Goal: Task Accomplishment & Management: Manage account settings

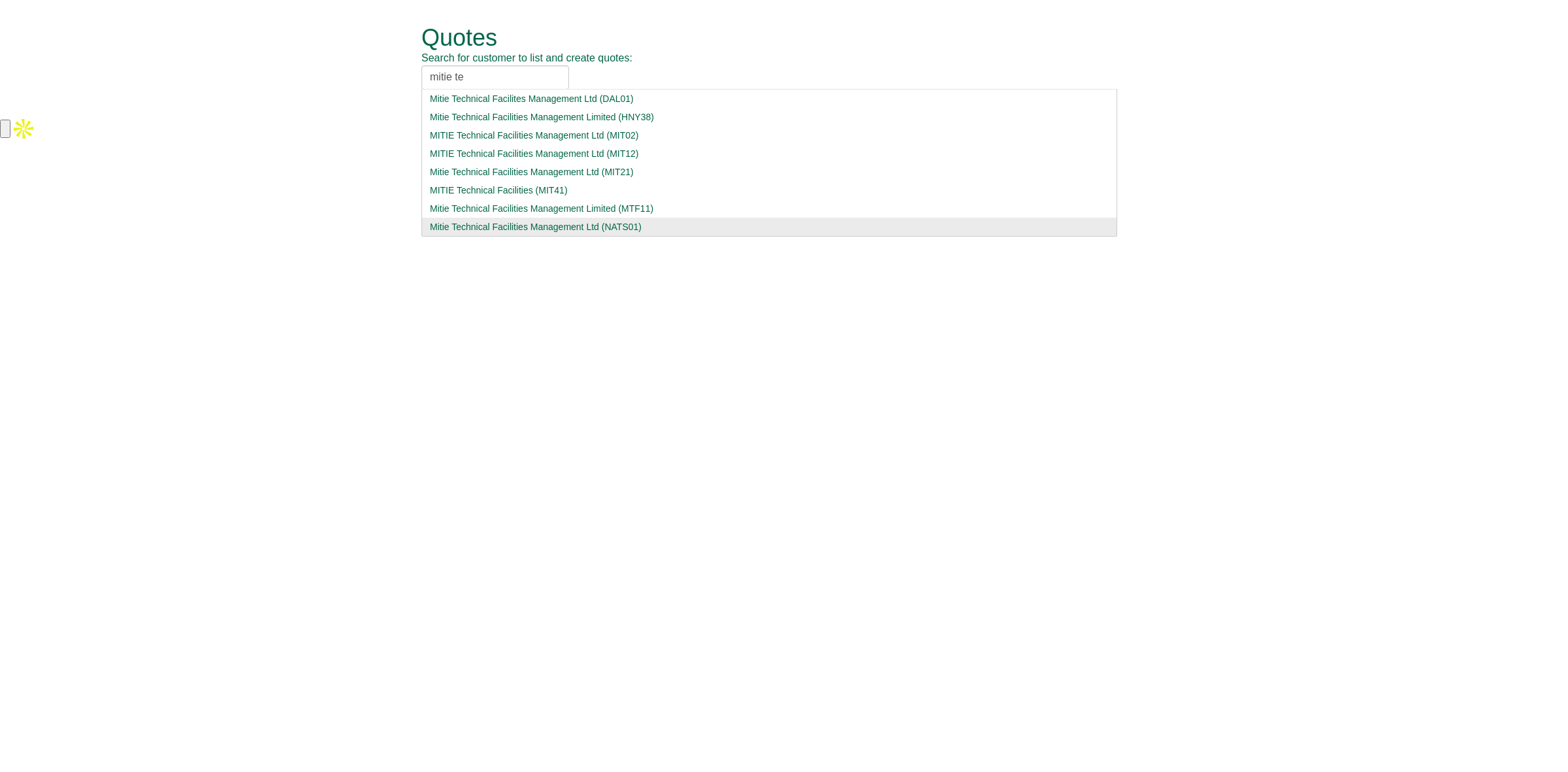
type input "mitie te"
click at [655, 225] on div "Mitie Technical Facilities Management Ltd (NATS01)" at bounding box center [769, 226] width 679 height 13
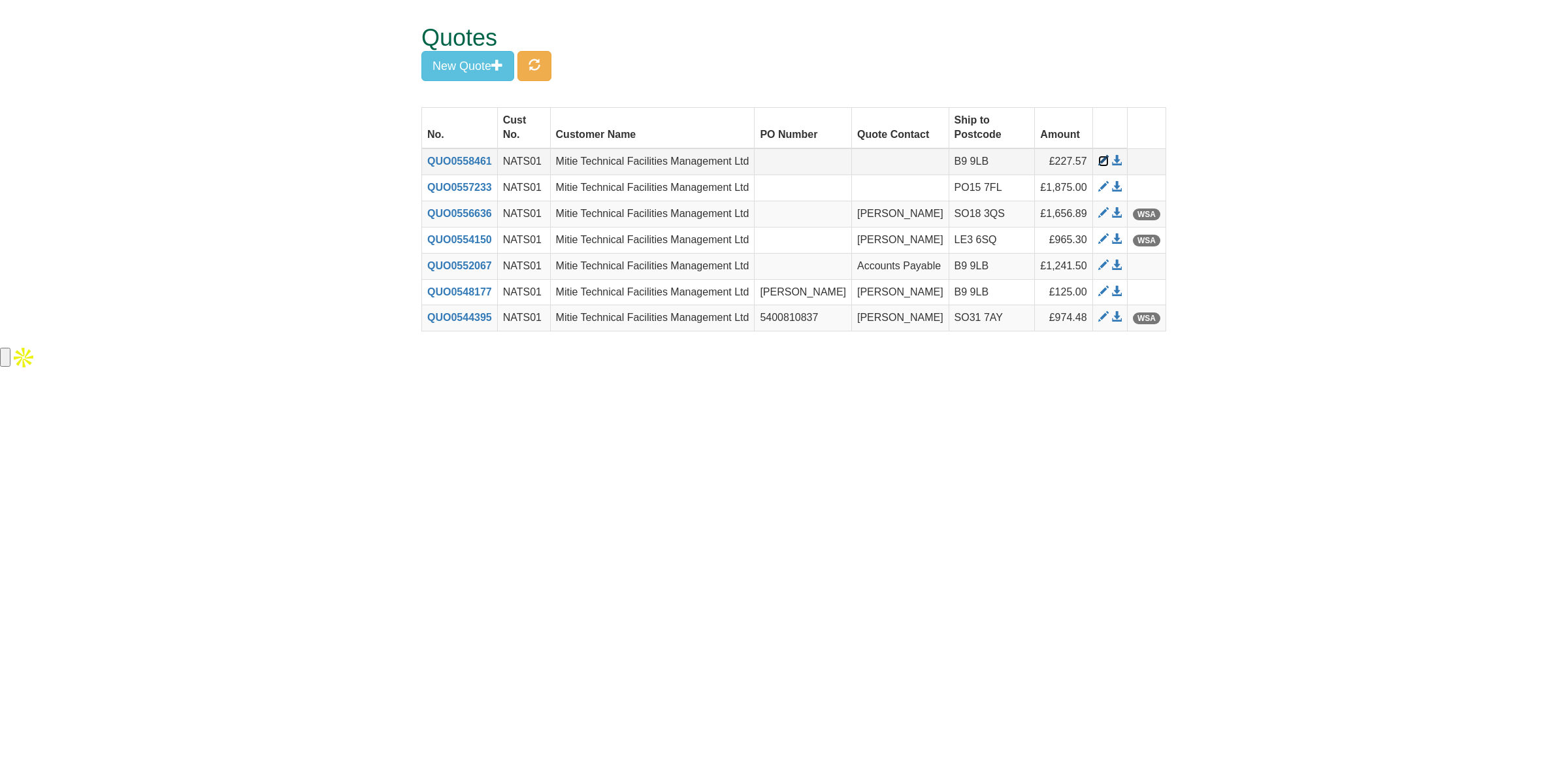
click at [1099, 155] on span at bounding box center [1104, 161] width 11 height 11
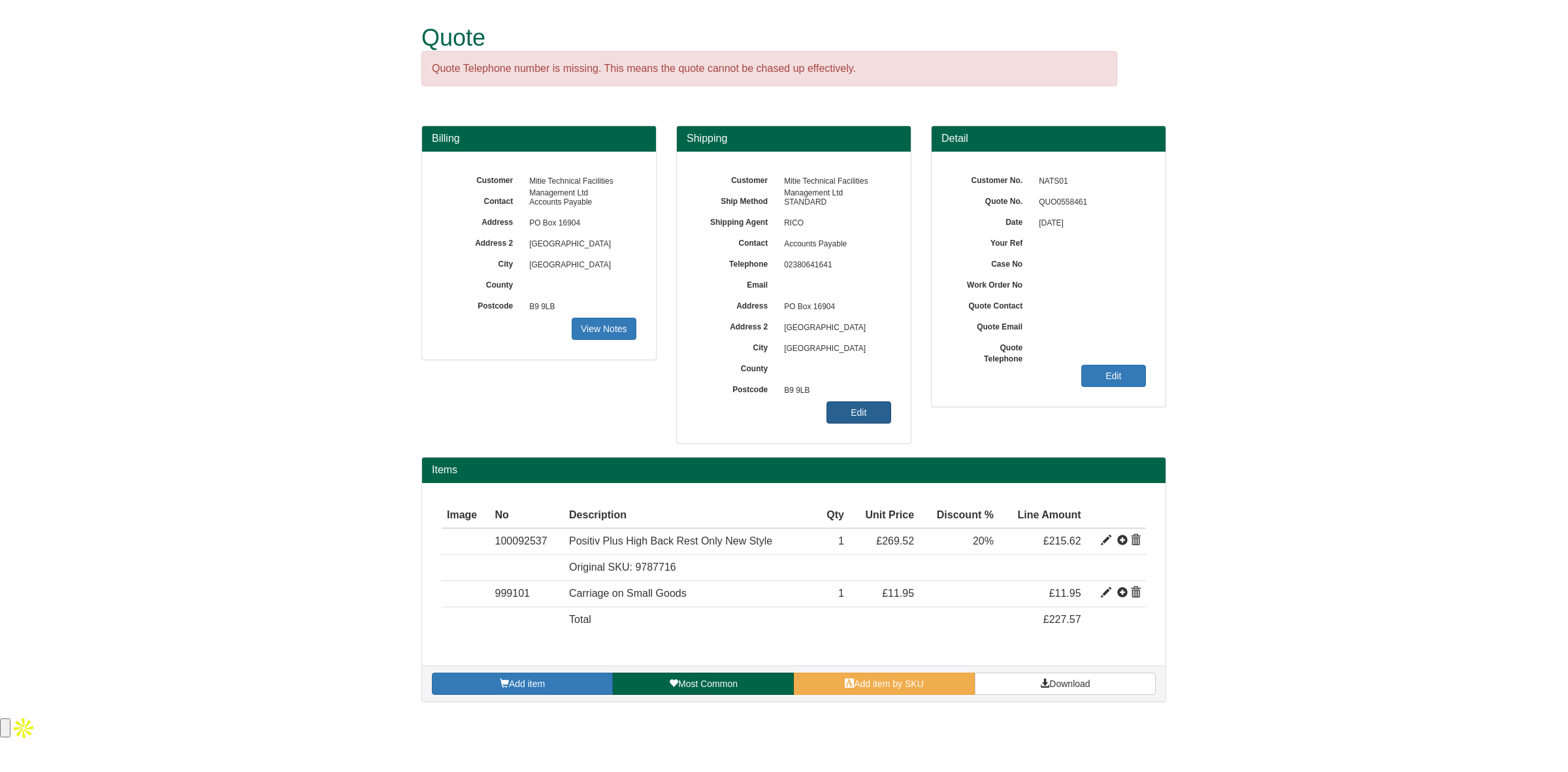
click at [851, 412] on link "Edit" at bounding box center [859, 412] width 65 height 22
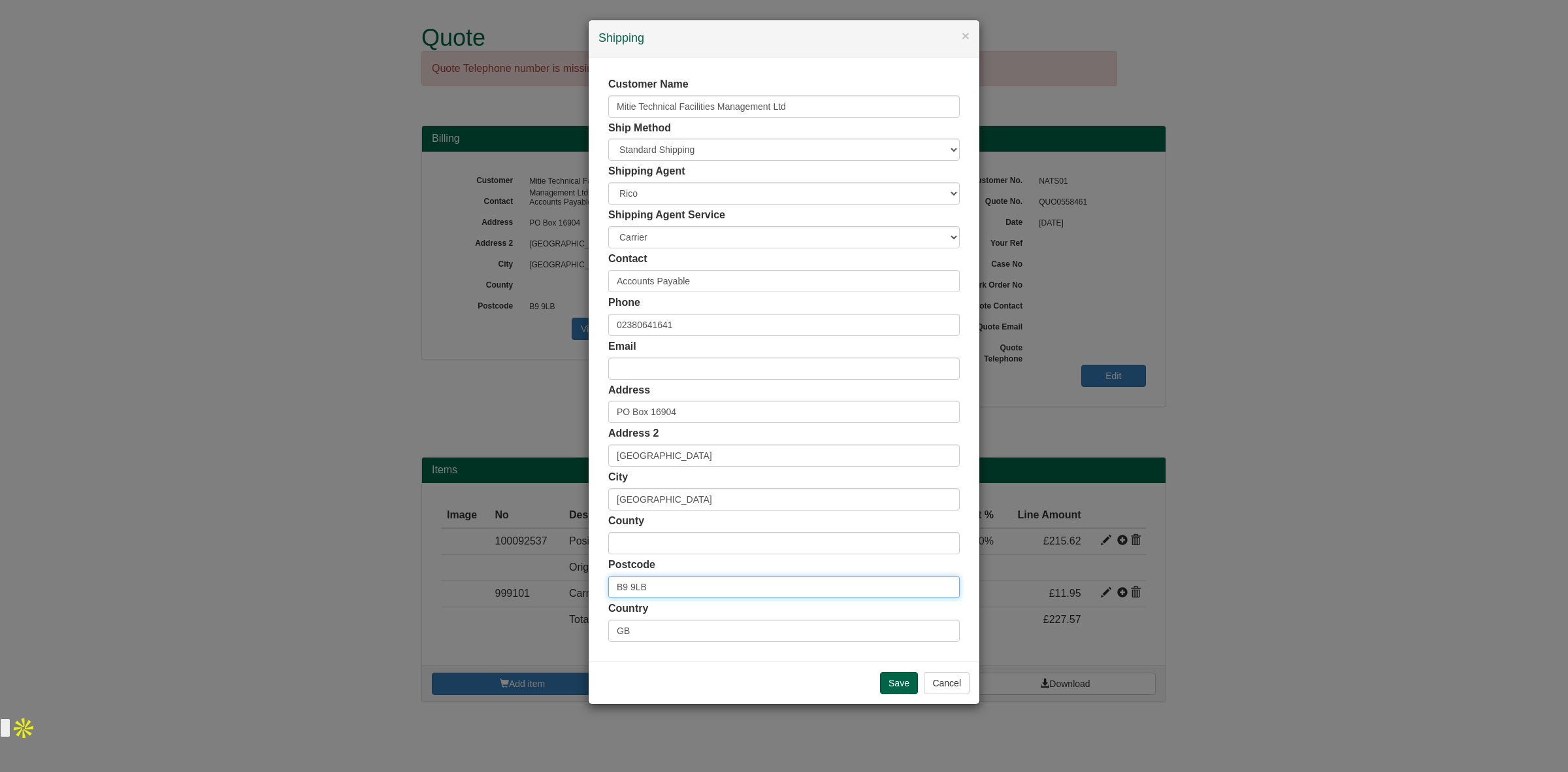
drag, startPoint x: 683, startPoint y: 583, endPoint x: 576, endPoint y: 581, distance: 107.0
click at [576, 581] on div "× Shipping Customer Name Mitie Technical Facilities Management Ltd Ship Method …" at bounding box center [784, 386] width 1568 height 772
paste input "KA9 2GX"
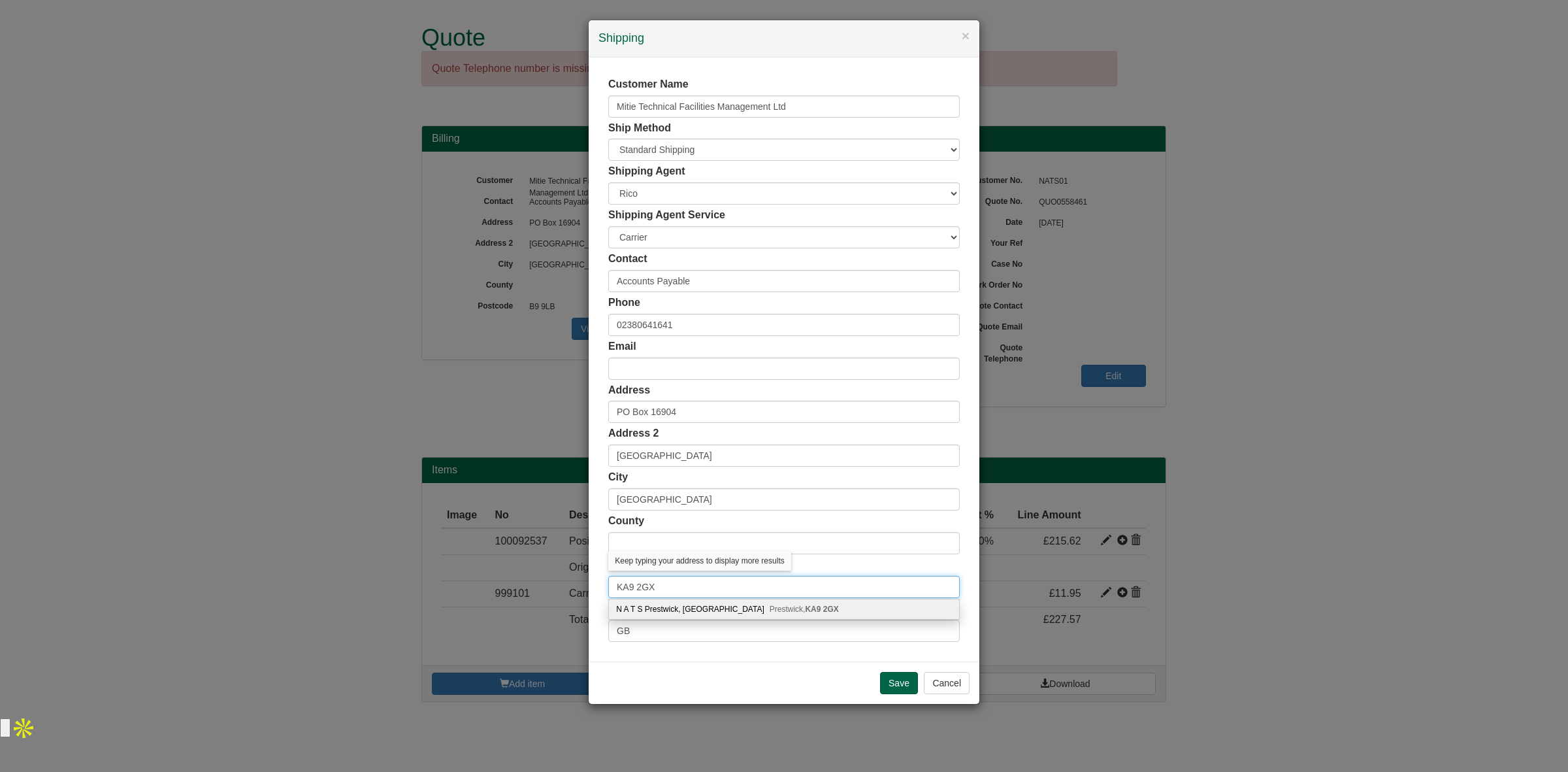
type input "KA9 2GX"
click at [697, 609] on div "N A T S Prestwick, Fresson Avenue Prestwick, KA9 2GX" at bounding box center [784, 609] width 350 height 20
type input "N A T S Prestwick"
type input "[GEOGRAPHIC_DATA]"
type input "Prestwick"
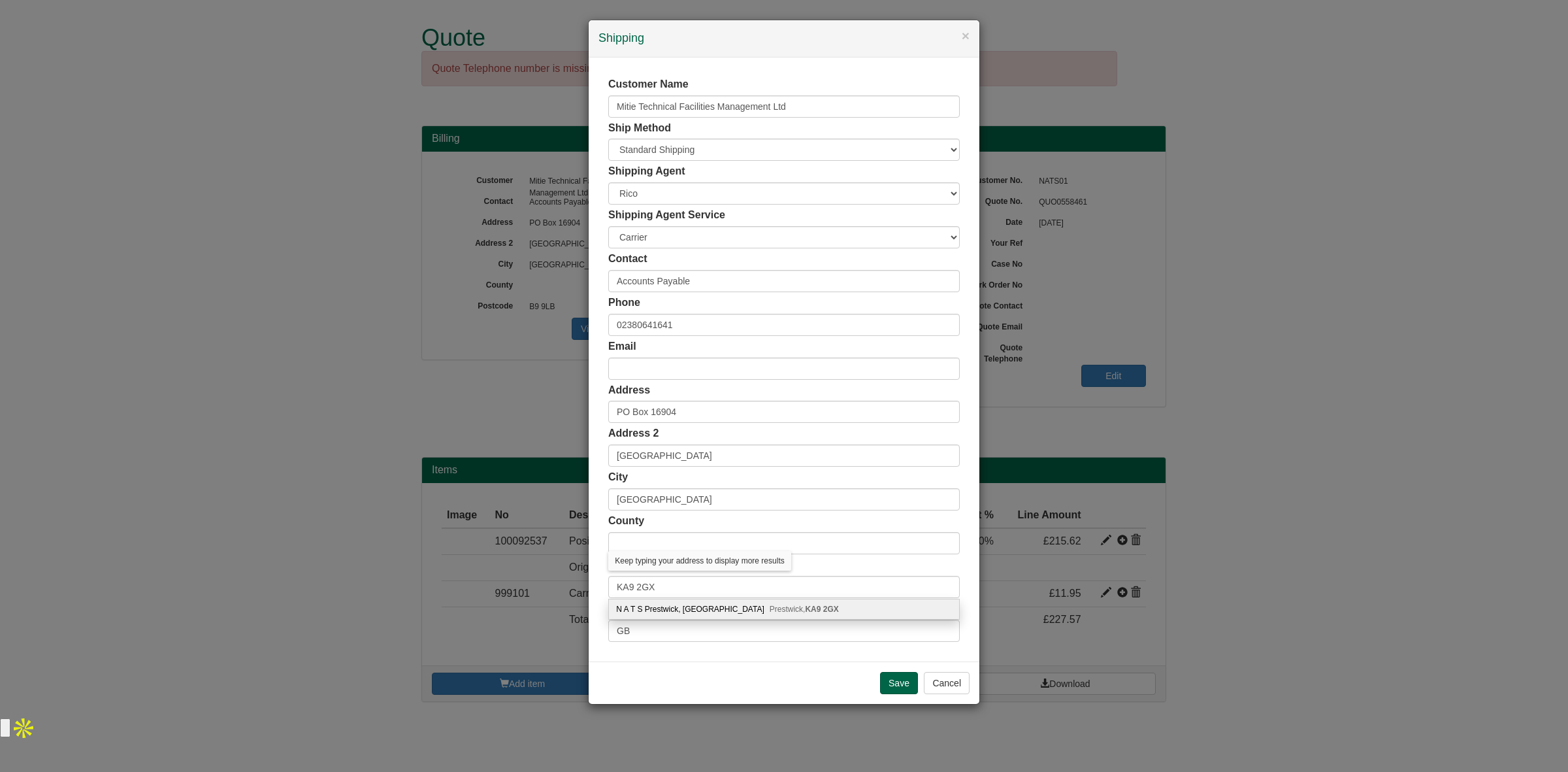
type input "[GEOGRAPHIC_DATA]"
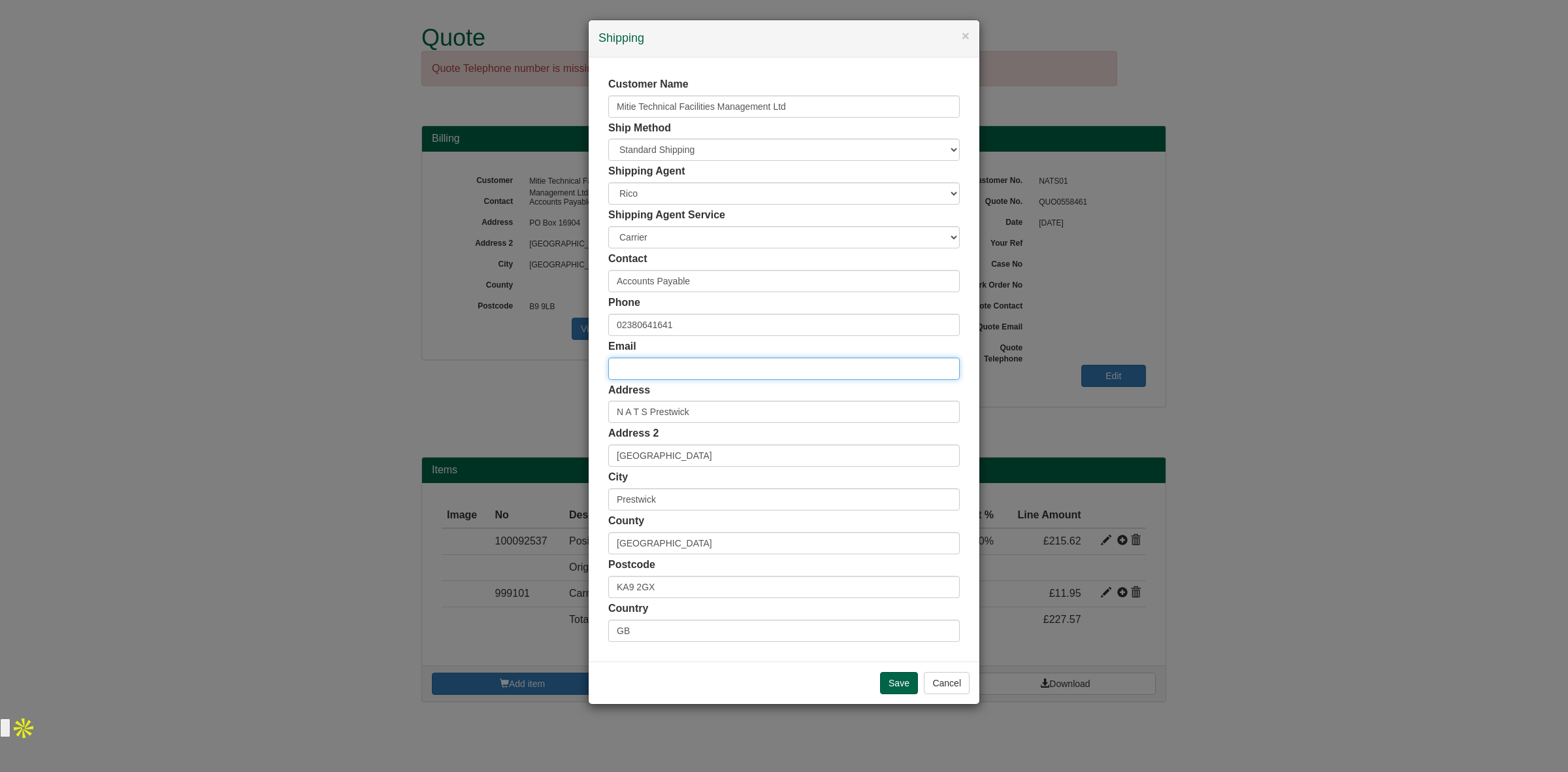
click at [687, 366] on input "email" at bounding box center [784, 368] width 351 height 22
paste input "Colin.MCCHEYNE@nats.co.uk"
type input "[PERSON_NAME][EMAIL_ADDRESS][DOMAIN_NAME]"
drag, startPoint x: 712, startPoint y: 288, endPoint x: 595, endPoint y: 283, distance: 117.1
click at [595, 283] on div "Customer Name Mitie Technical Facilities Management Ltd Ship Method Free of Cha…" at bounding box center [784, 359] width 391 height 604
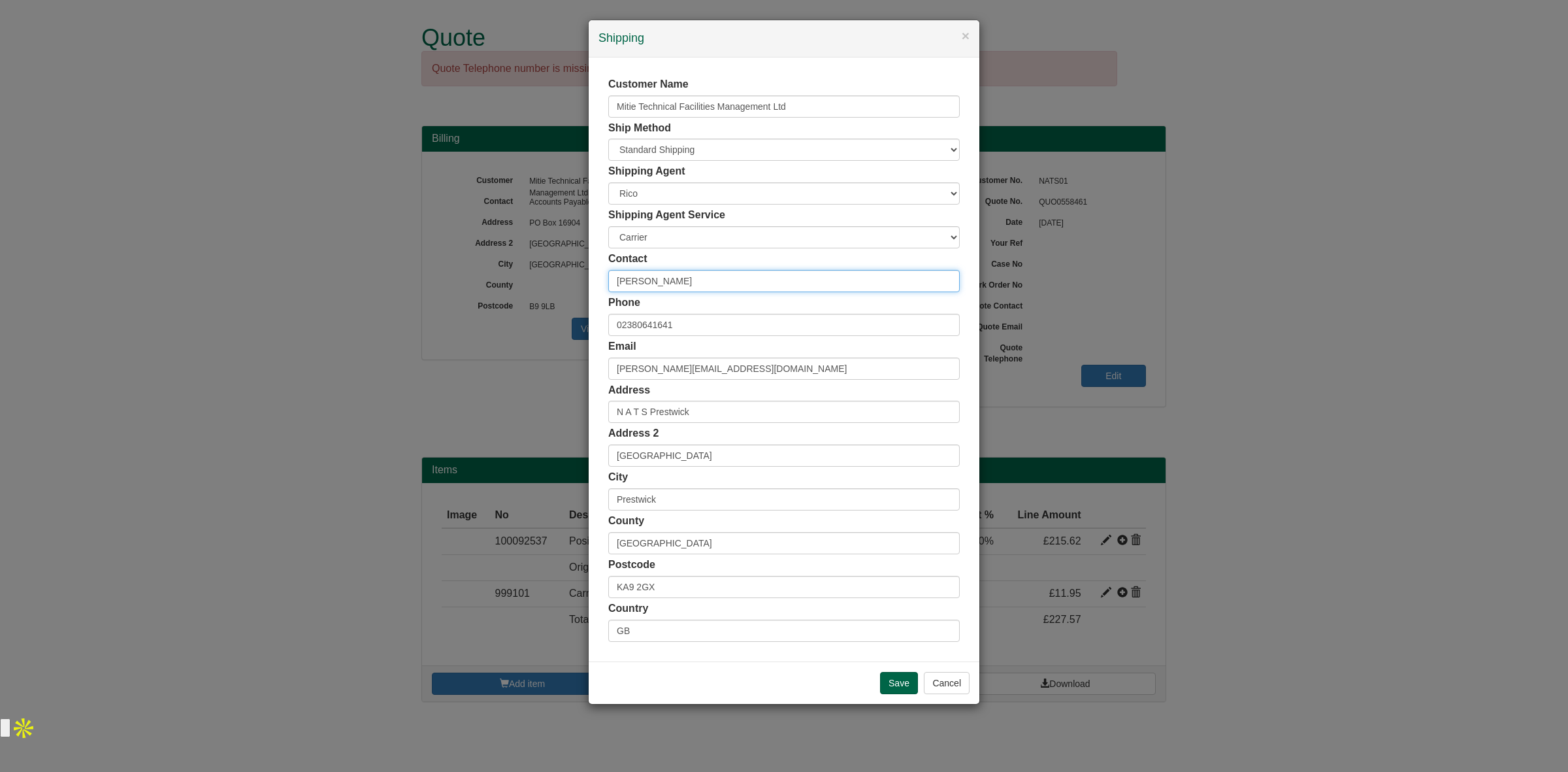
type input "[PERSON_NAME]"
drag, startPoint x: 716, startPoint y: 324, endPoint x: 609, endPoint y: 322, distance: 107.0
click at [609, 322] on input "02380641641" at bounding box center [784, 324] width 351 height 22
click at [723, 332] on input "text" at bounding box center [784, 324] width 351 height 22
paste input ": +44 (0) 07713 863004"
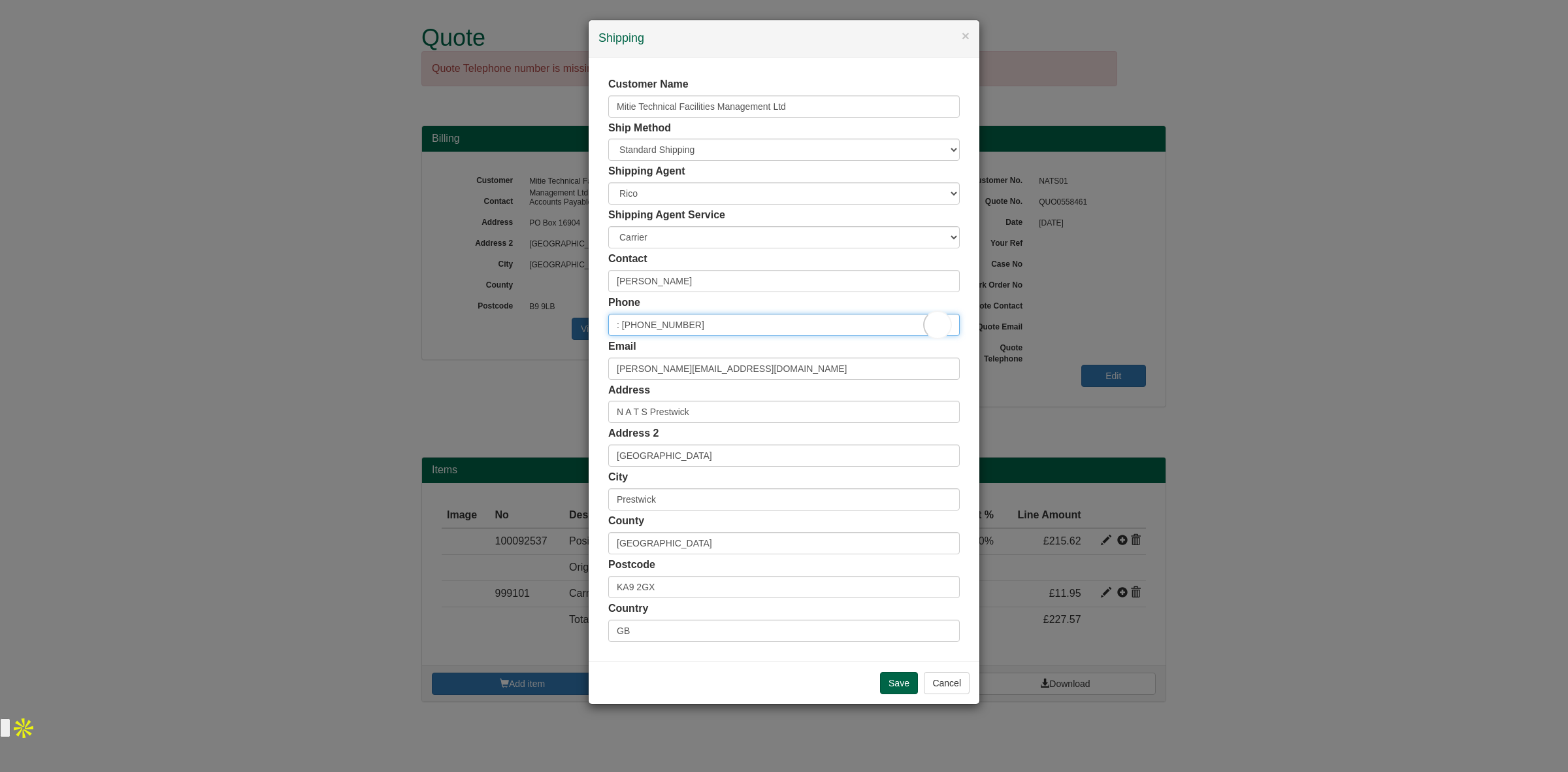
click at [625, 325] on input ": +44 (0) 07713 863004" at bounding box center [784, 324] width 351 height 22
type input "[PHONE_NUMBER]"
click at [889, 681] on input "Save" at bounding box center [899, 682] width 38 height 22
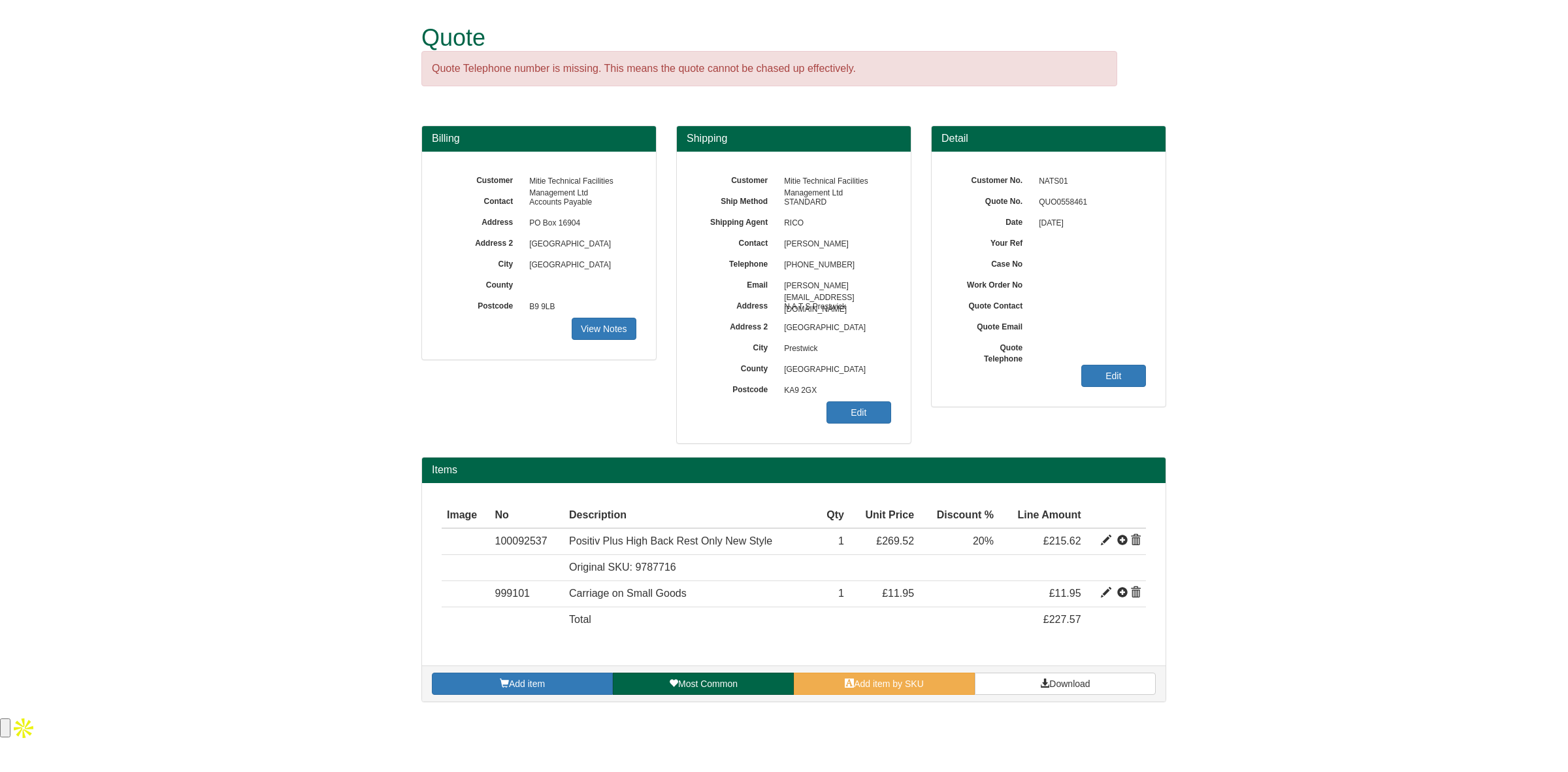
drag, startPoint x: 848, startPoint y: 240, endPoint x: 781, endPoint y: 247, distance: 67.4
click at [781, 247] on span "[PERSON_NAME]" at bounding box center [834, 244] width 114 height 21
copy span "[PERSON_NAME]"
click at [1099, 372] on link "Edit" at bounding box center [1114, 375] width 65 height 22
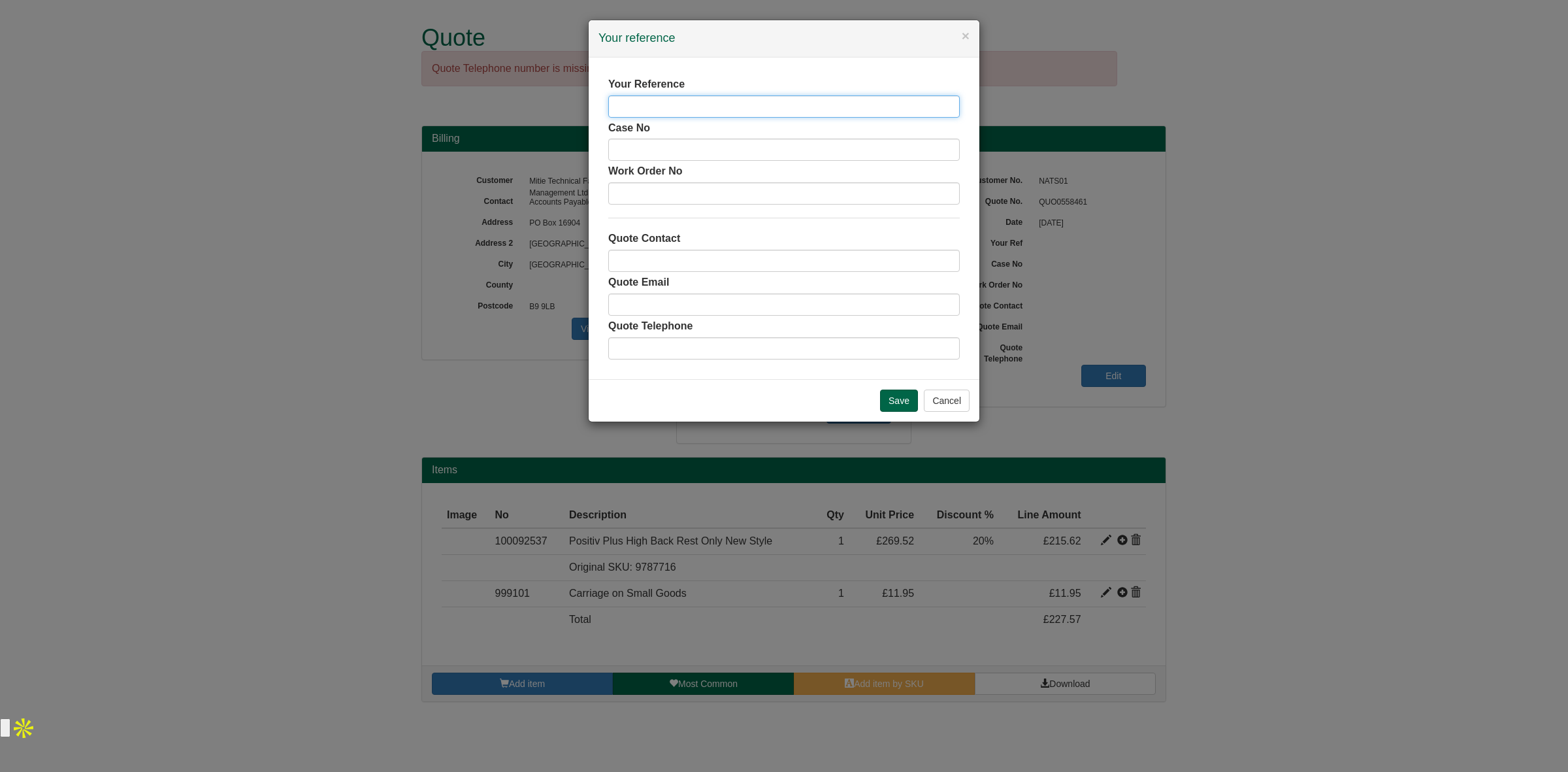
click at [695, 106] on input "text" at bounding box center [784, 106] width 351 height 22
paste input "[PERSON_NAME]"
type input "[PERSON_NAME]"
click at [902, 401] on input "Save" at bounding box center [899, 400] width 38 height 22
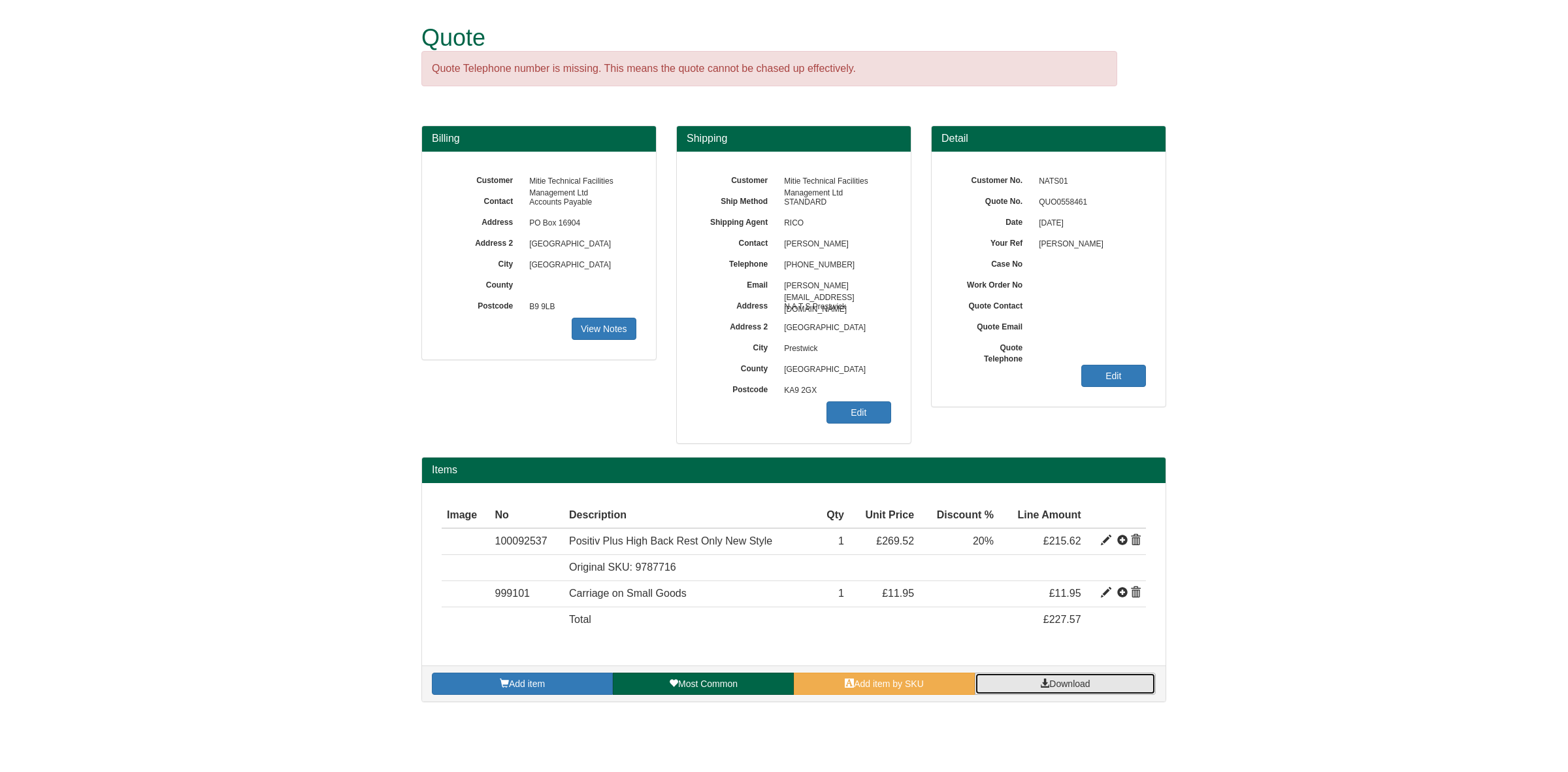
click at [1057, 689] on span "Download" at bounding box center [1070, 684] width 41 height 11
